Goal: Check status: Check status

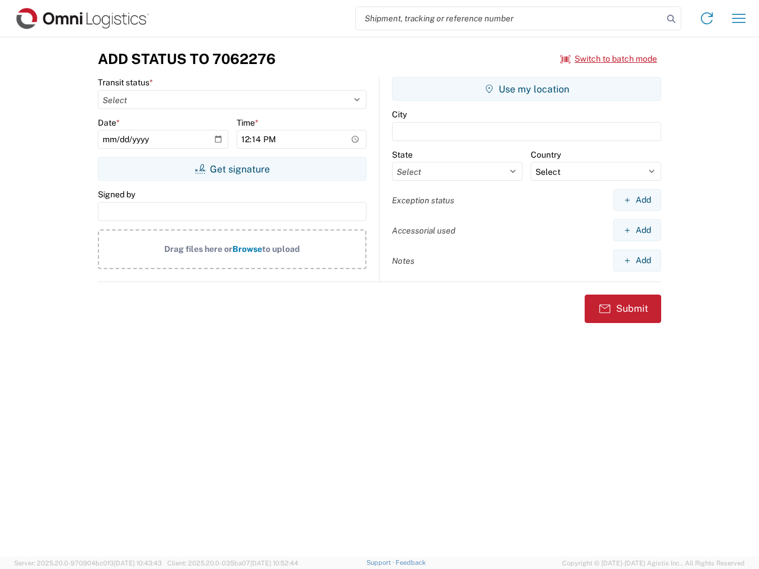
click at [509, 18] on input "search" at bounding box center [509, 18] width 307 height 23
click at [671, 19] on icon at bounding box center [671, 19] width 17 height 17
click at [707, 18] on icon at bounding box center [706, 18] width 19 height 19
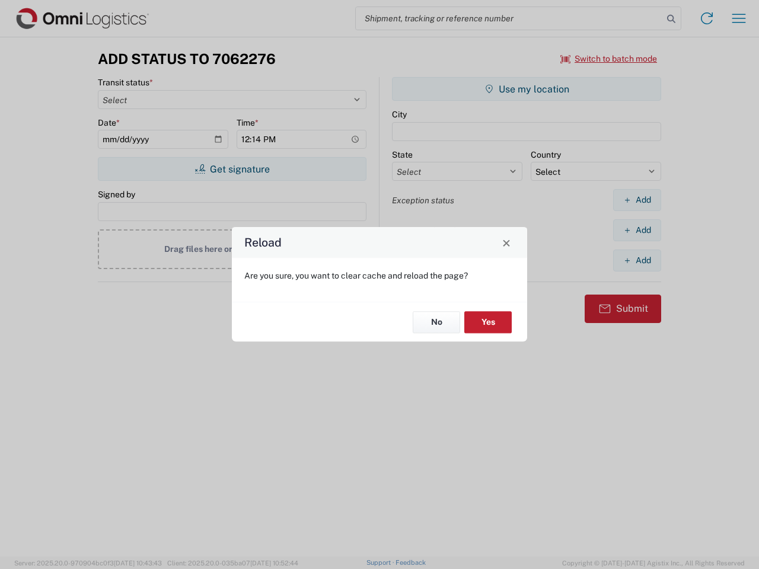
click at [739, 18] on div "Reload Are you sure, you want to clear cache and reload the page? No Yes" at bounding box center [379, 284] width 759 height 569
click at [609, 59] on div "Reload Are you sure, you want to clear cache and reload the page? No Yes" at bounding box center [379, 284] width 759 height 569
click at [232, 169] on div "Reload Are you sure, you want to clear cache and reload the page? No Yes" at bounding box center [379, 284] width 759 height 569
click at [527, 89] on div "Reload Are you sure, you want to clear cache and reload the page? No Yes" at bounding box center [379, 284] width 759 height 569
click at [637, 200] on div "Reload Are you sure, you want to clear cache and reload the page? No Yes" at bounding box center [379, 284] width 759 height 569
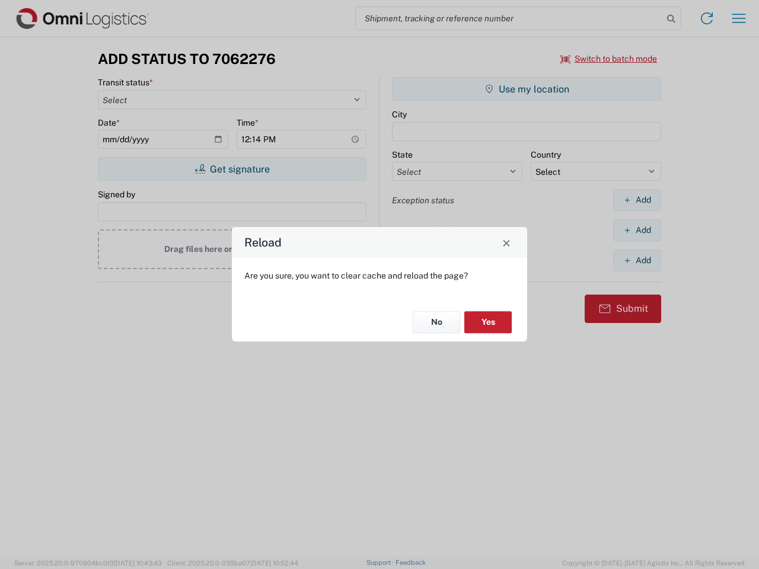
click at [637, 230] on div "Reload Are you sure, you want to clear cache and reload the page? No Yes" at bounding box center [379, 284] width 759 height 569
click at [637, 260] on div "Reload Are you sure, you want to clear cache and reload the page? No Yes" at bounding box center [379, 284] width 759 height 569
